Goal: Use online tool/utility: Utilize a website feature to perform a specific function

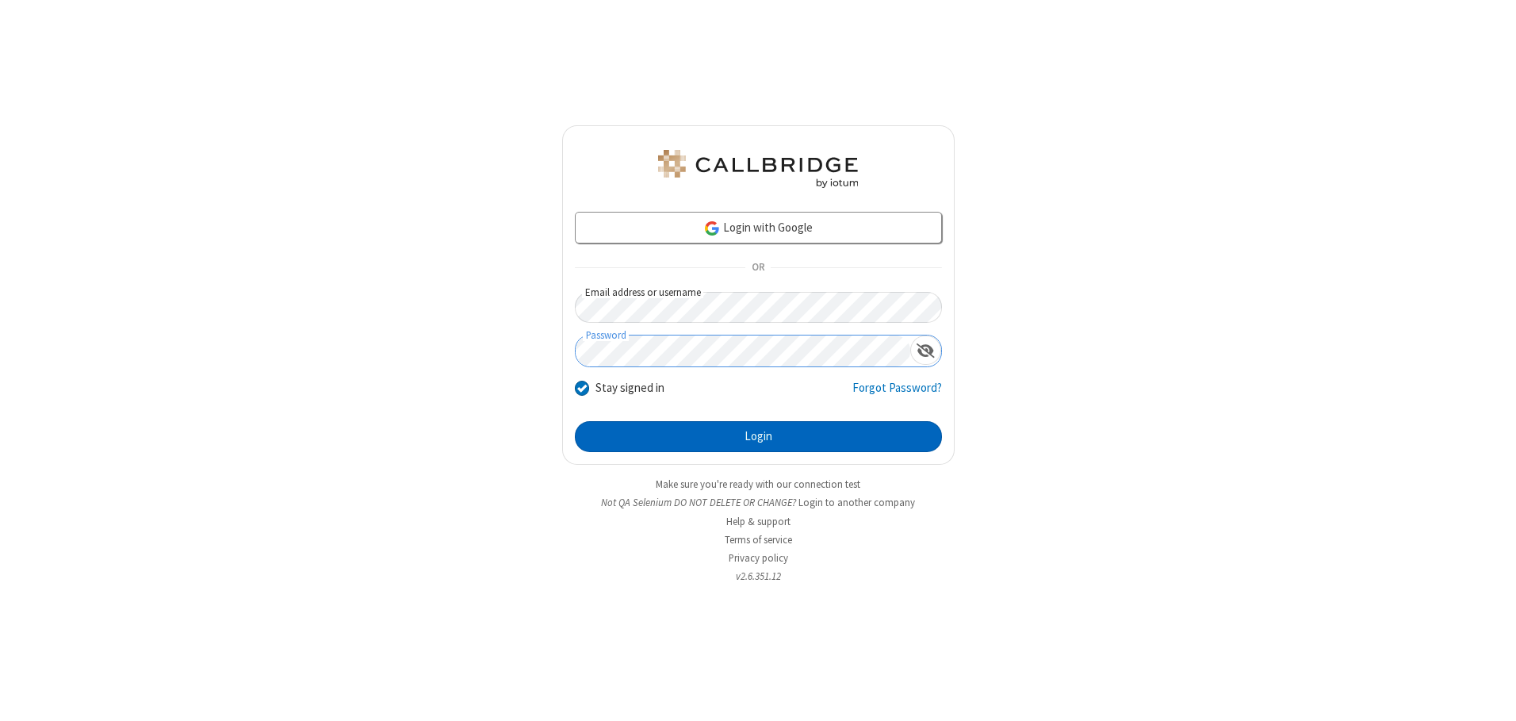
click at [758, 436] on button "Login" at bounding box center [758, 437] width 367 height 32
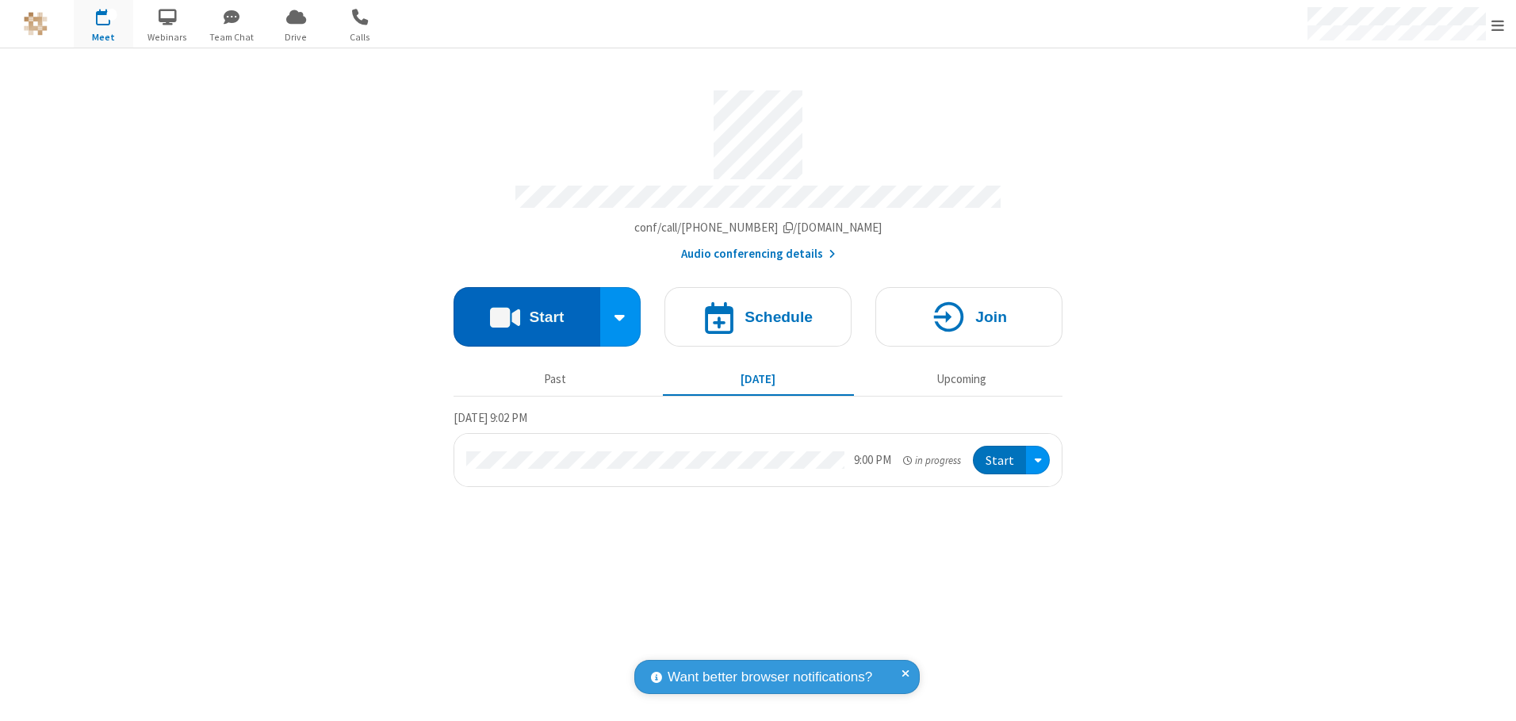
click at [526, 311] on button "Start" at bounding box center [526, 316] width 147 height 59
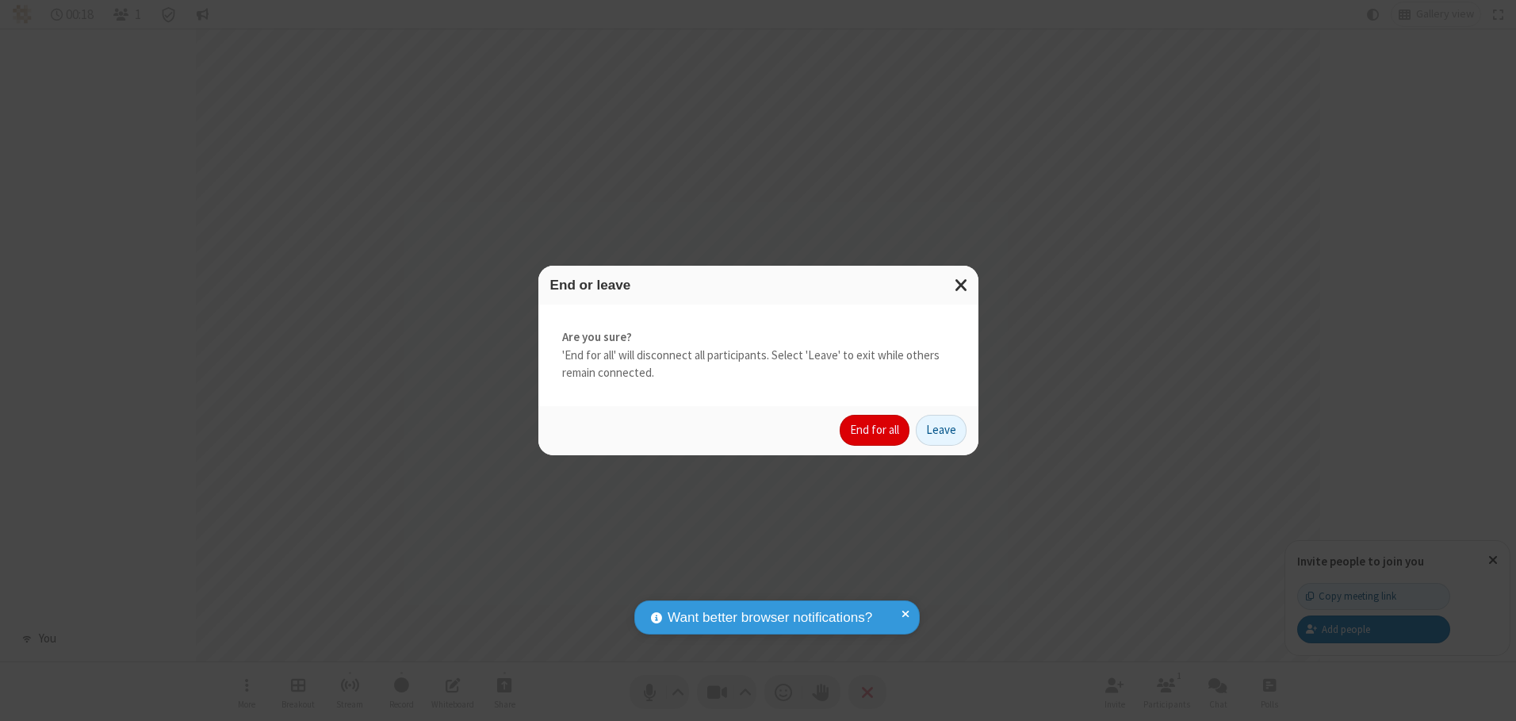
click at [875, 430] on button "End for all" at bounding box center [875, 431] width 70 height 32
